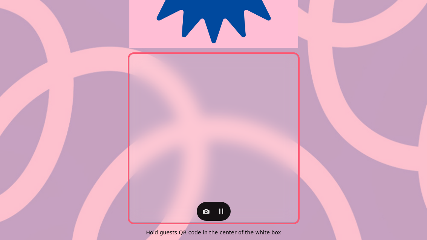
scroll to position [154, 0]
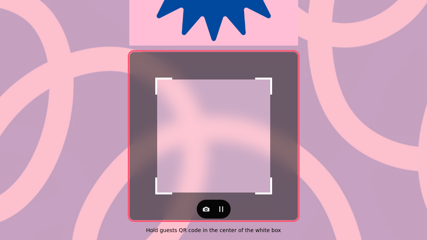
click at [205, 205] on icon "button" at bounding box center [206, 209] width 8 height 8
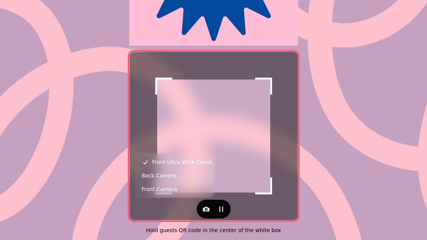
click at [170, 179] on span "Back Camera" at bounding box center [159, 175] width 35 height 9
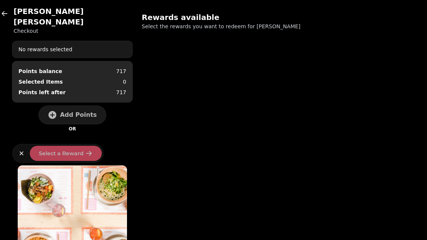
click at [72, 112] on span "Add Points" at bounding box center [78, 115] width 37 height 6
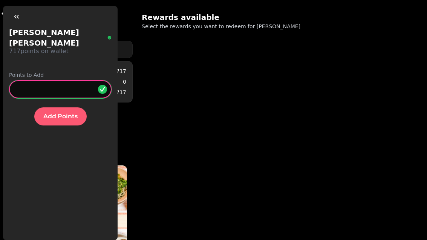
click at [61, 81] on input "*" at bounding box center [60, 89] width 103 height 18
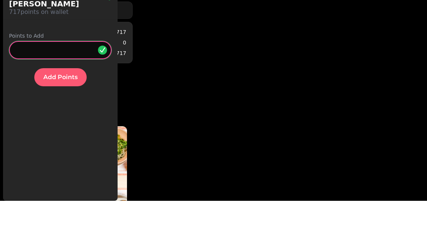
type input "**"
click at [67, 113] on span "Add Points" at bounding box center [60, 116] width 34 height 6
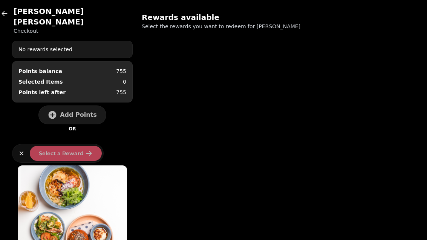
click at [5, 15] on icon "button" at bounding box center [5, 14] width 8 height 8
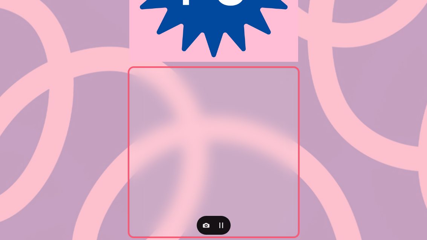
scroll to position [134, 0]
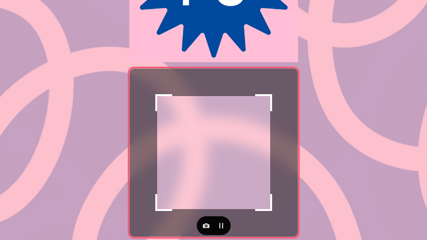
click at [216, 224] on button "button" at bounding box center [221, 225] width 15 height 15
click at [208, 221] on button "button" at bounding box center [206, 225] width 15 height 15
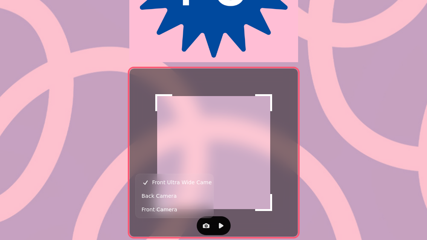
click at [174, 195] on span "Back Camera" at bounding box center [159, 196] width 35 height 9
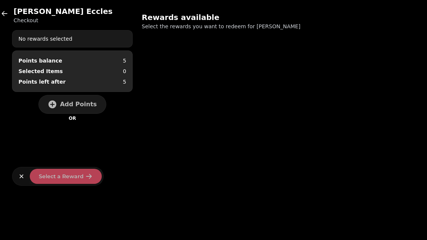
click at [78, 110] on button "Add Points" at bounding box center [72, 104] width 68 height 19
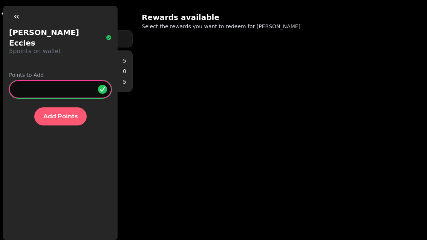
click at [69, 80] on input "*" at bounding box center [60, 89] width 103 height 18
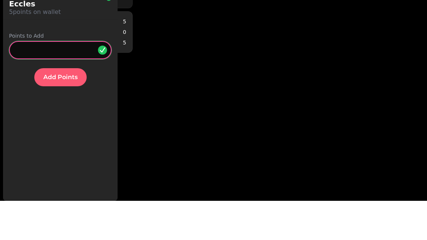
type input "**"
click at [59, 113] on span "Add Points" at bounding box center [60, 116] width 34 height 6
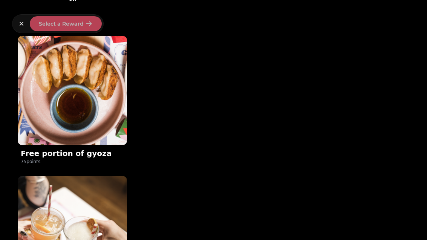
scroll to position [120, 0]
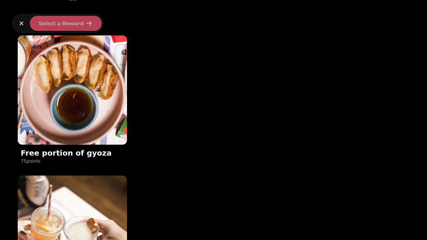
click at [85, 81] on img at bounding box center [72, 89] width 109 height 109
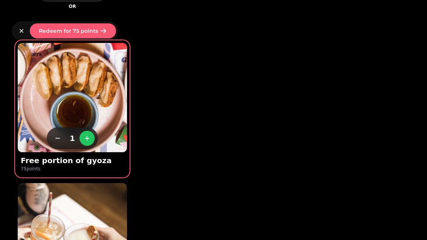
click at [21, 24] on button "button" at bounding box center [21, 30] width 15 height 15
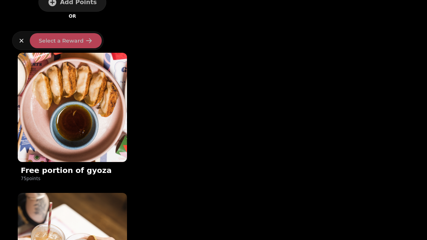
scroll to position [102, 0]
